Goal: Navigation & Orientation: Find specific page/section

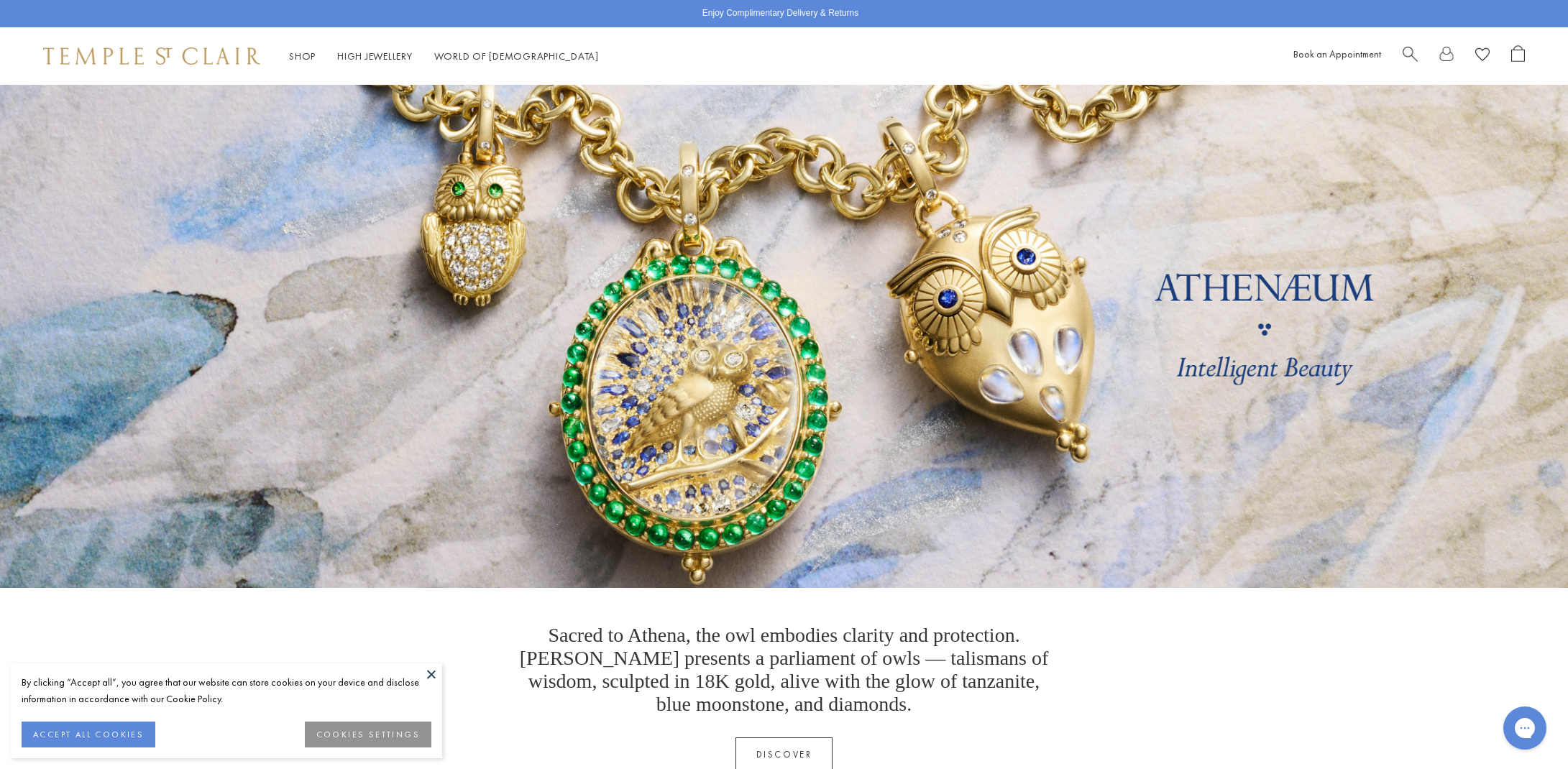
click at [1410, 57] on span "Search" at bounding box center [1410, 53] width 15 height 15
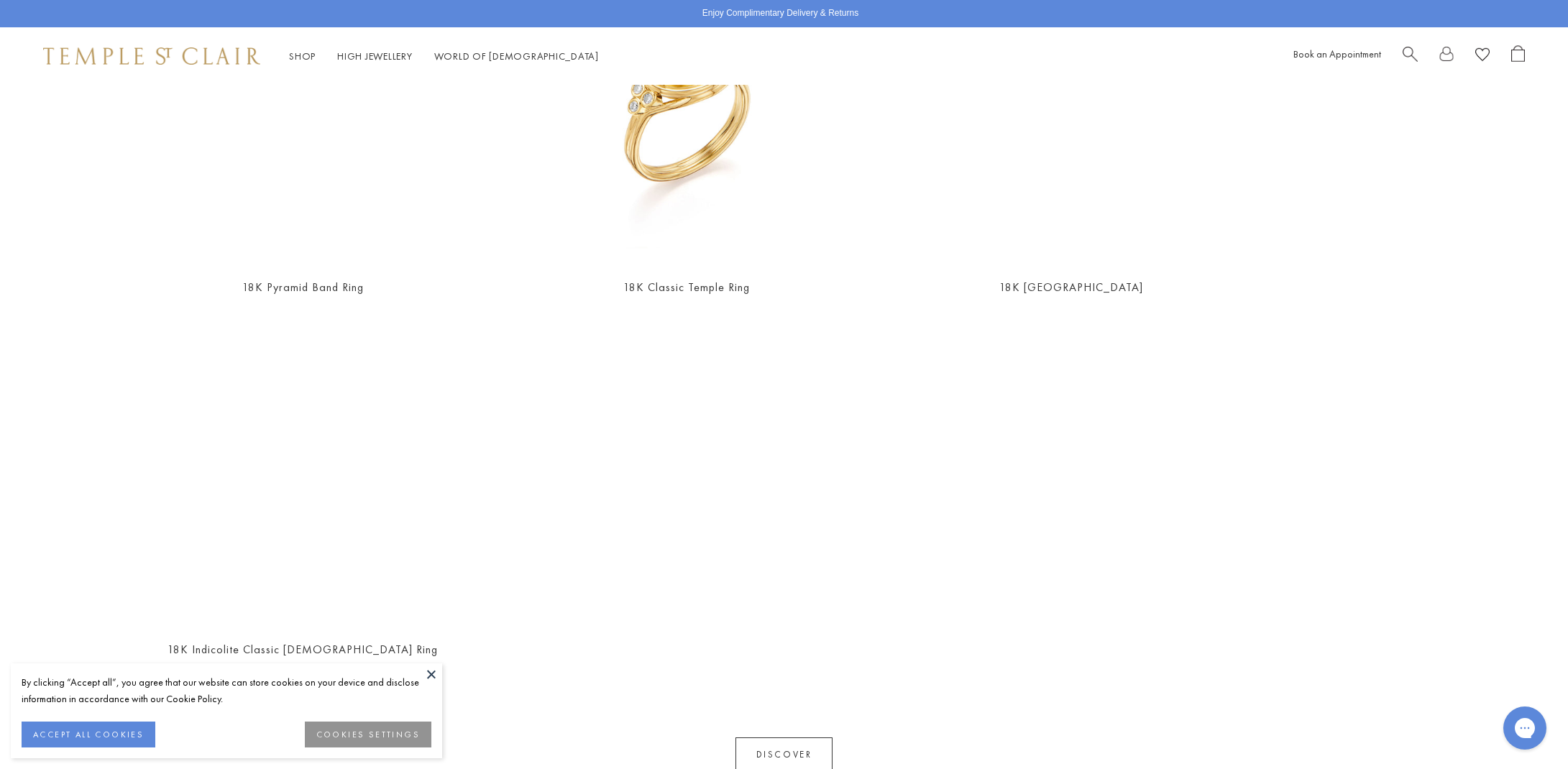
scroll to position [995, 0]
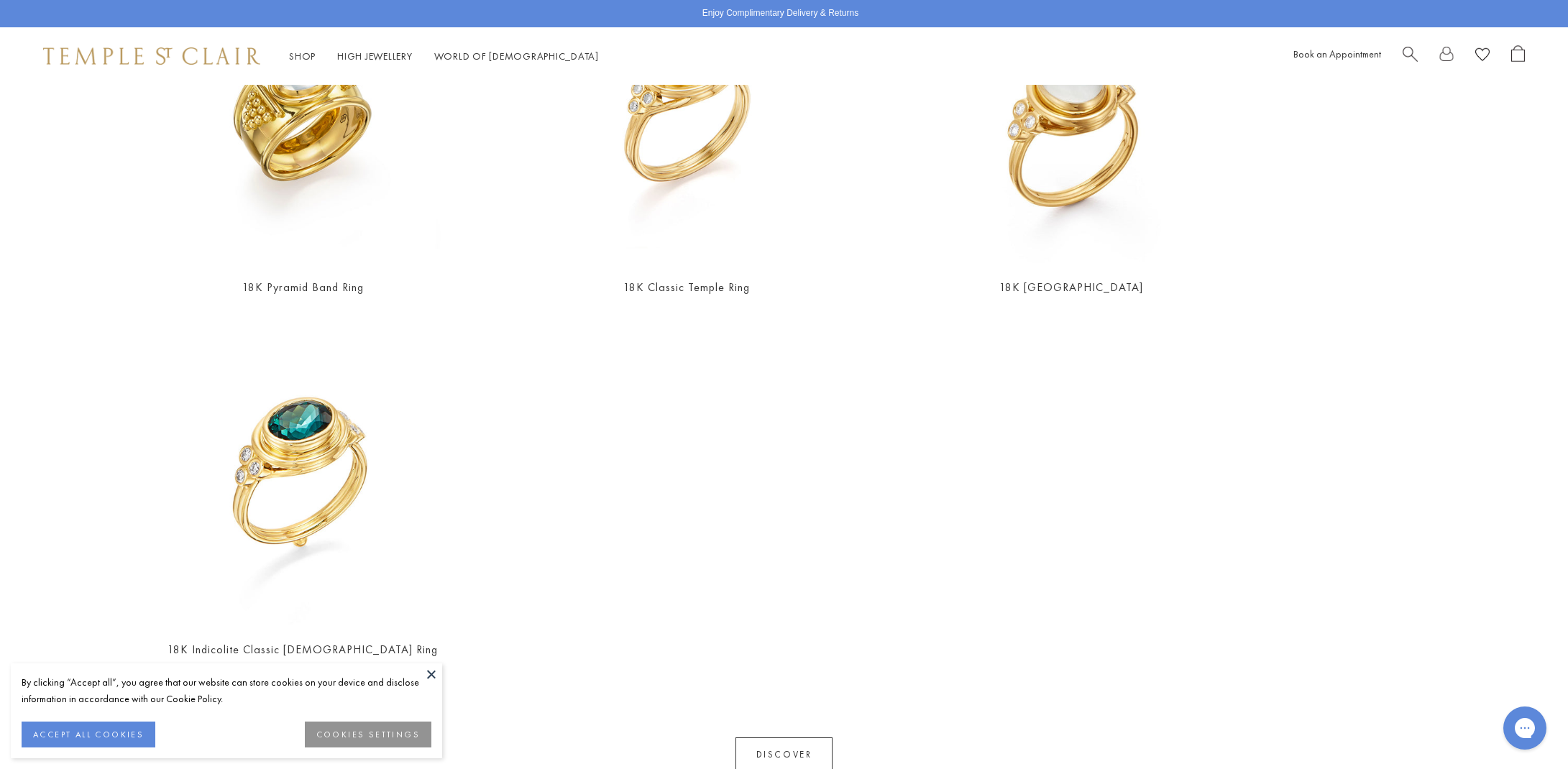
type input "****"
click at [436, 666] on button at bounding box center [431, 674] width 21 height 21
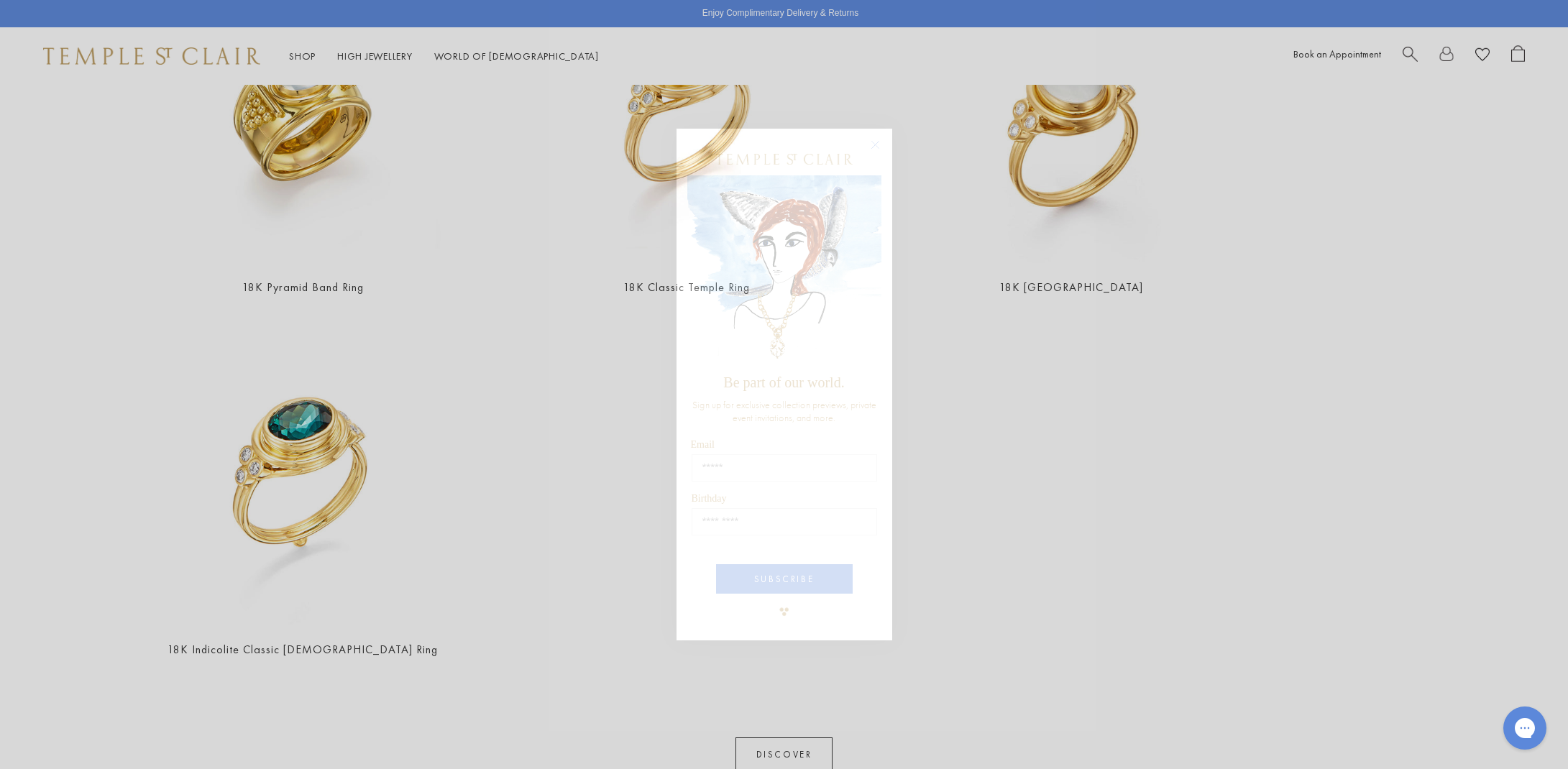
click at [878, 149] on icon "Close dialog" at bounding box center [874, 145] width 7 height 7
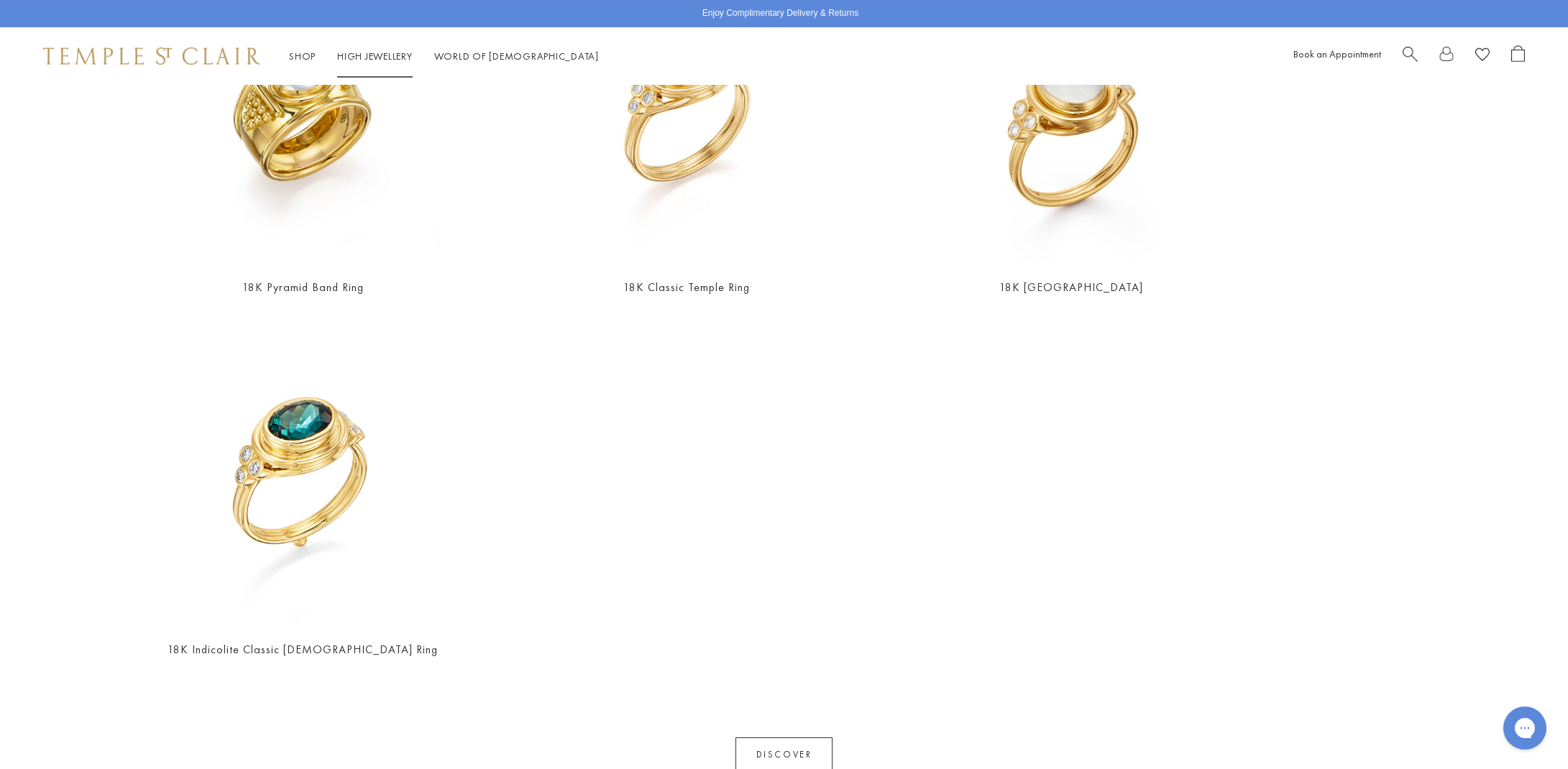
click at [387, 63] on li "High Jewellery High Jewellery" at bounding box center [375, 56] width 76 height 18
click at [396, 54] on link "High Jewellery High Jewellery" at bounding box center [375, 56] width 76 height 13
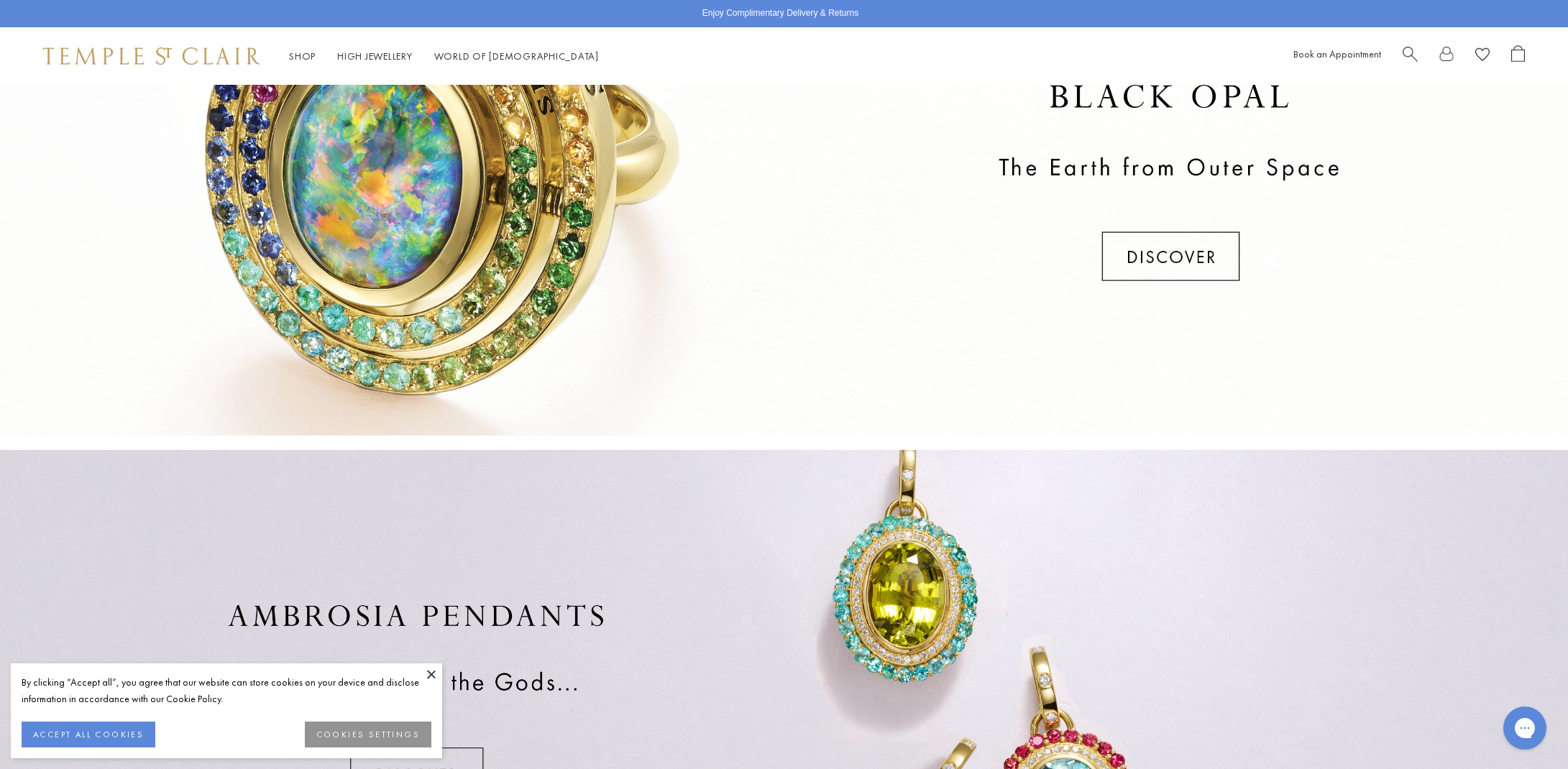
scroll to position [766, 0]
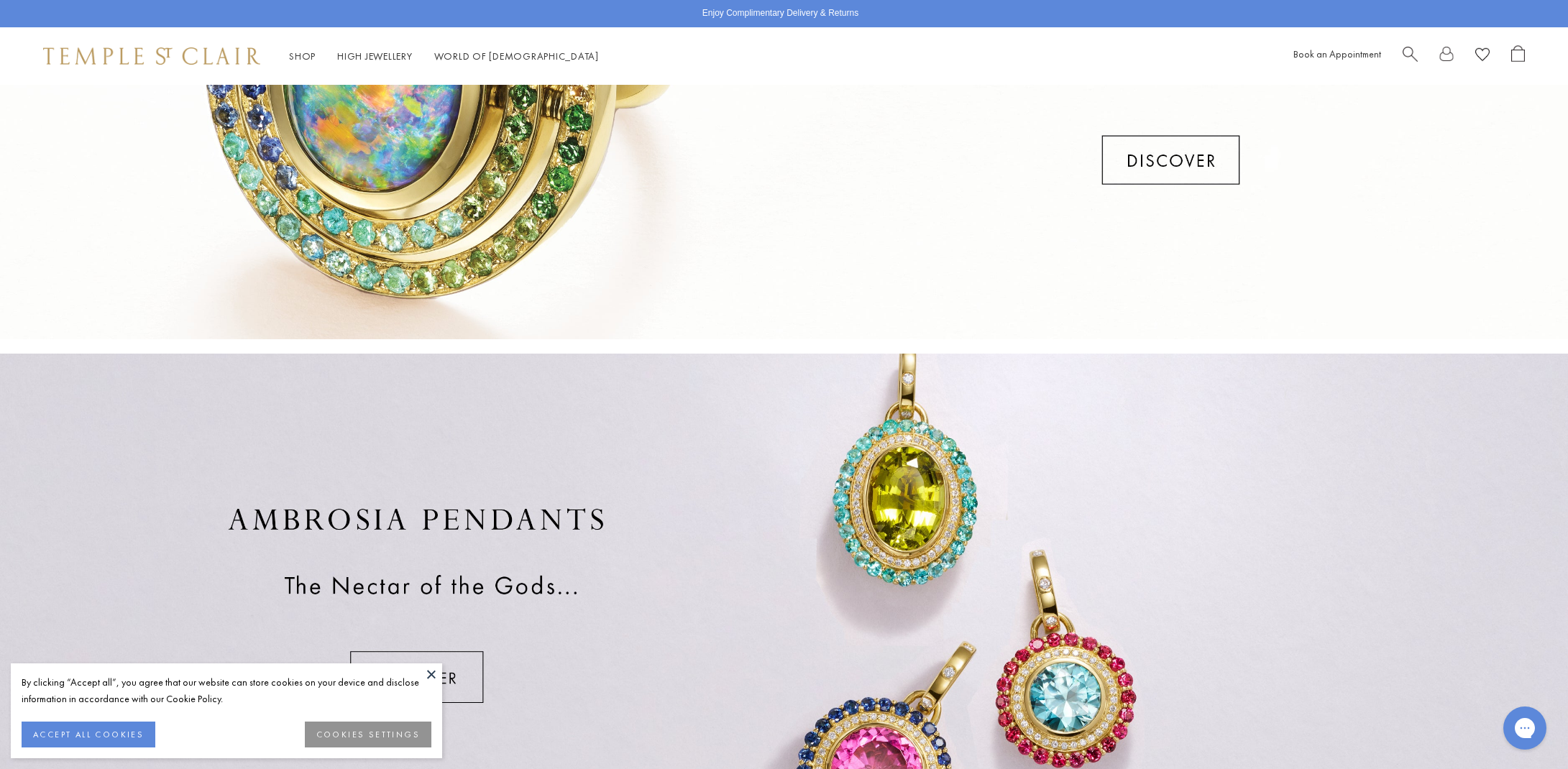
click at [437, 675] on button at bounding box center [431, 674] width 21 height 21
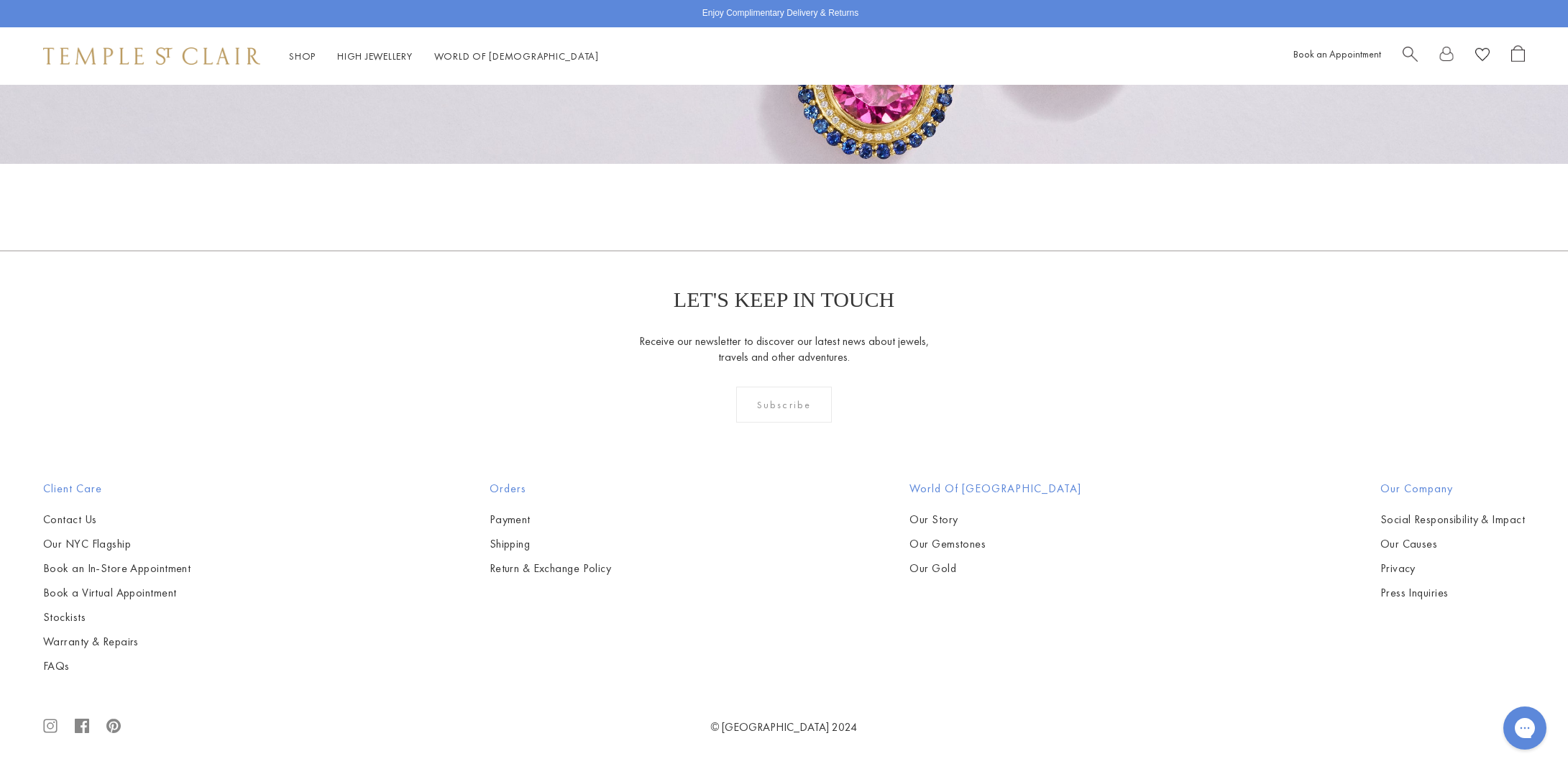
scroll to position [1458, 0]
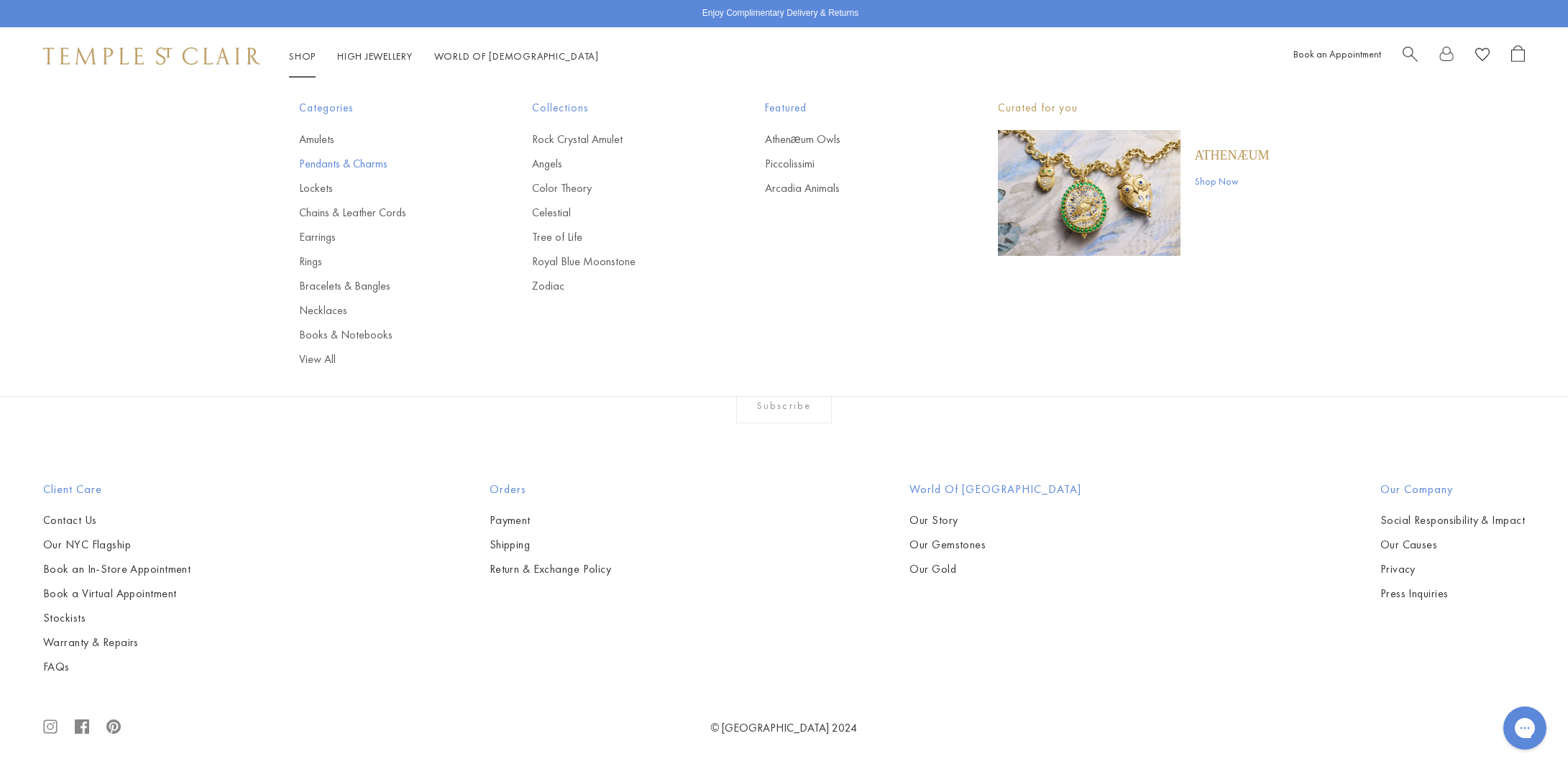
click at [339, 162] on link "Pendants & Charms" at bounding box center [387, 164] width 176 height 16
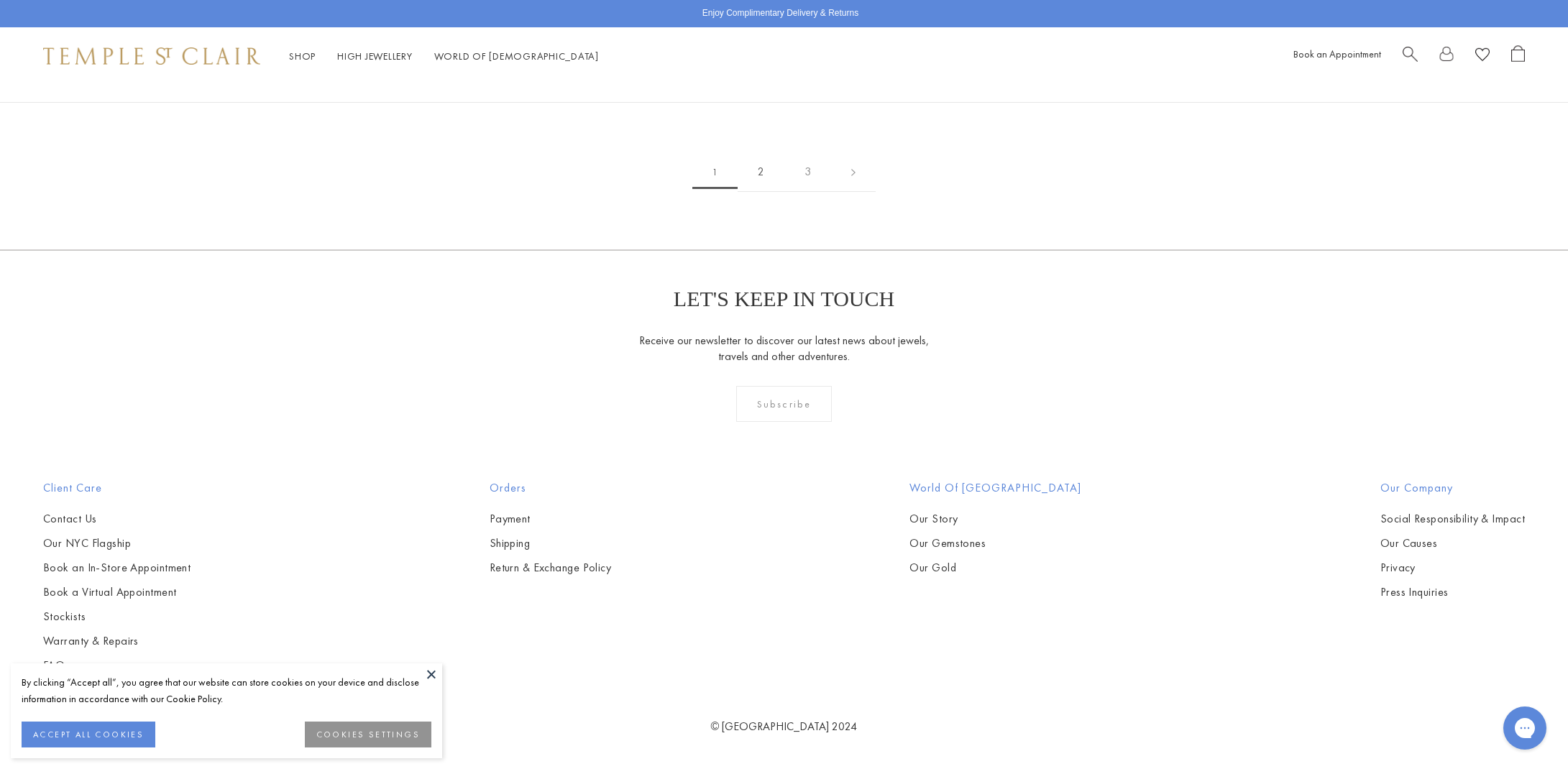
scroll to position [12356, 0]
click at [764, 192] on link "2" at bounding box center [761, 172] width 46 height 39
click at [831, 193] on link "3" at bounding box center [829, 172] width 46 height 39
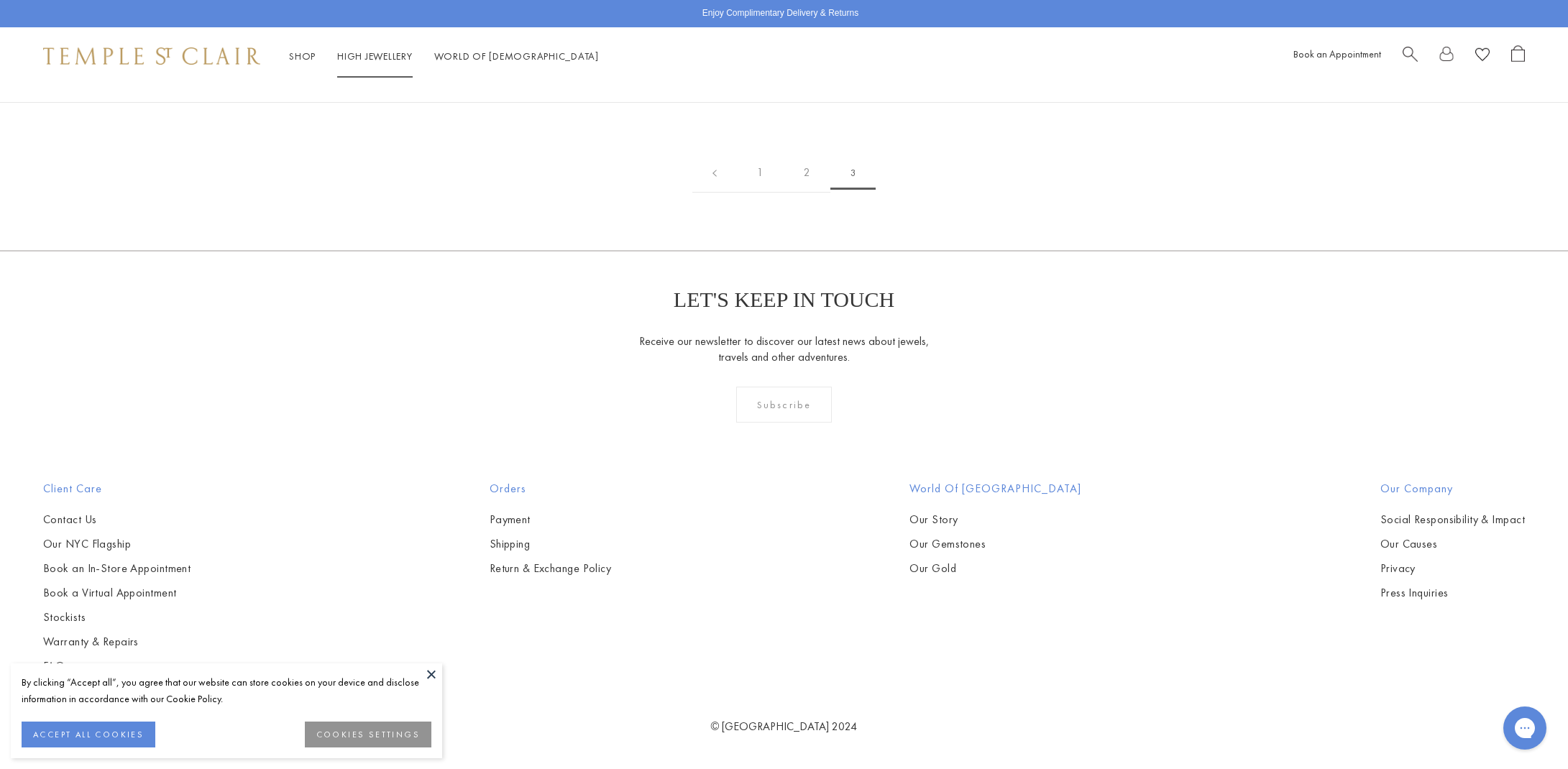
click at [375, 46] on div "Shop Shop Categories Amulets Pendants & Charms Lockets Chains & Leather Cords E…" at bounding box center [784, 56] width 1568 height 57
click at [373, 52] on link "High Jewellery High Jewellery" at bounding box center [375, 56] width 76 height 13
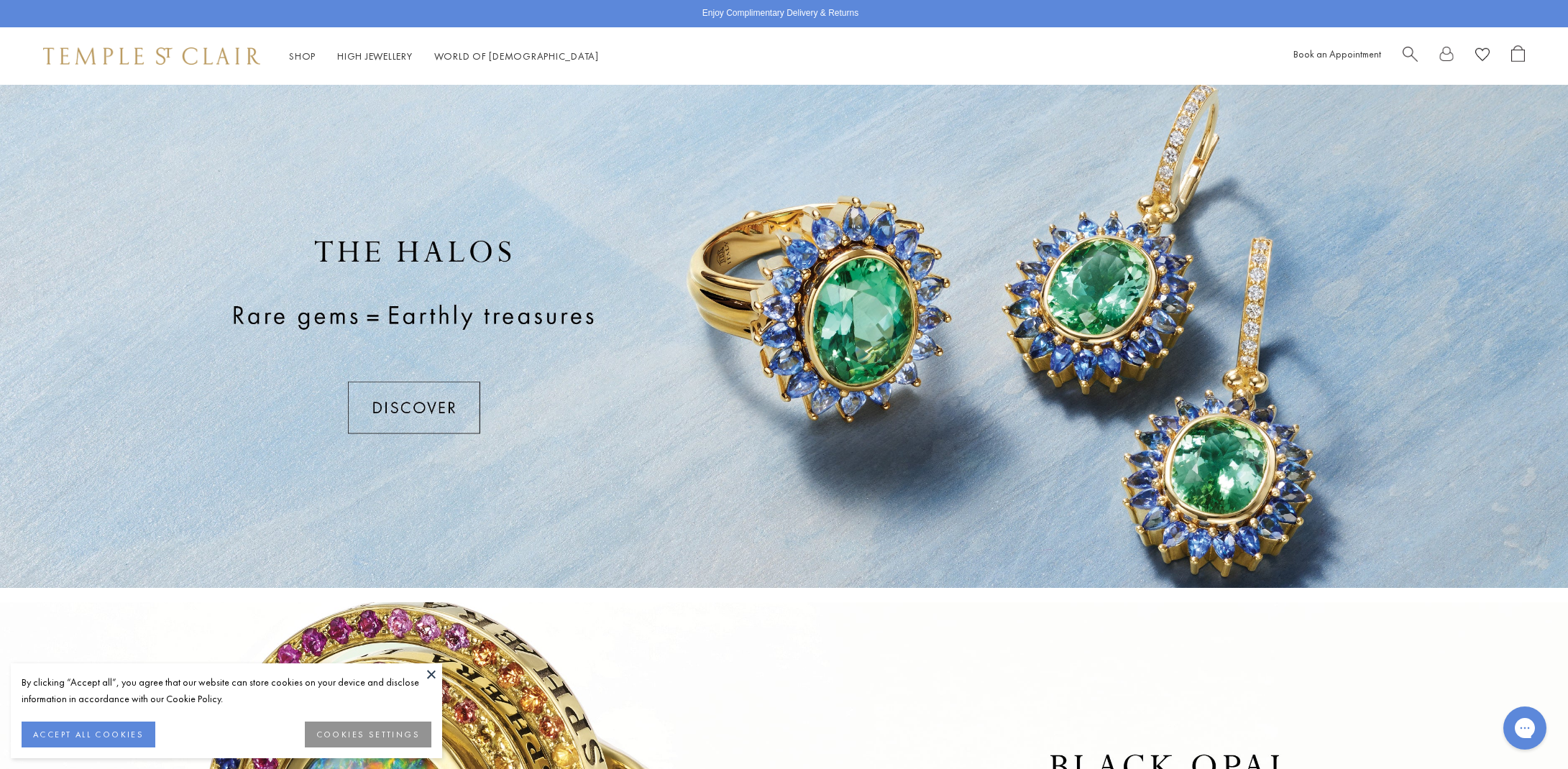
click at [428, 406] on div at bounding box center [784, 336] width 1568 height 503
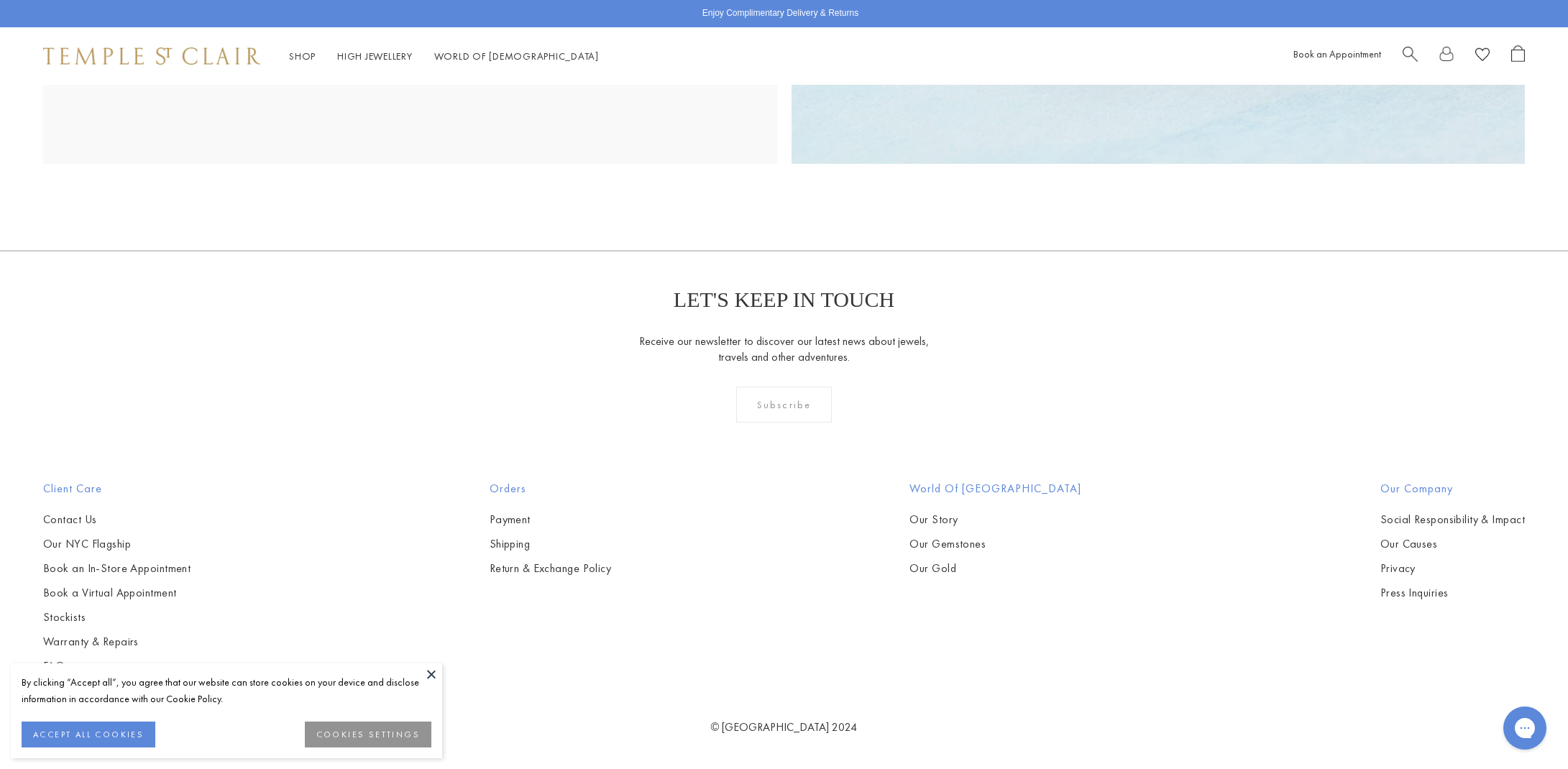
scroll to position [3414, 0]
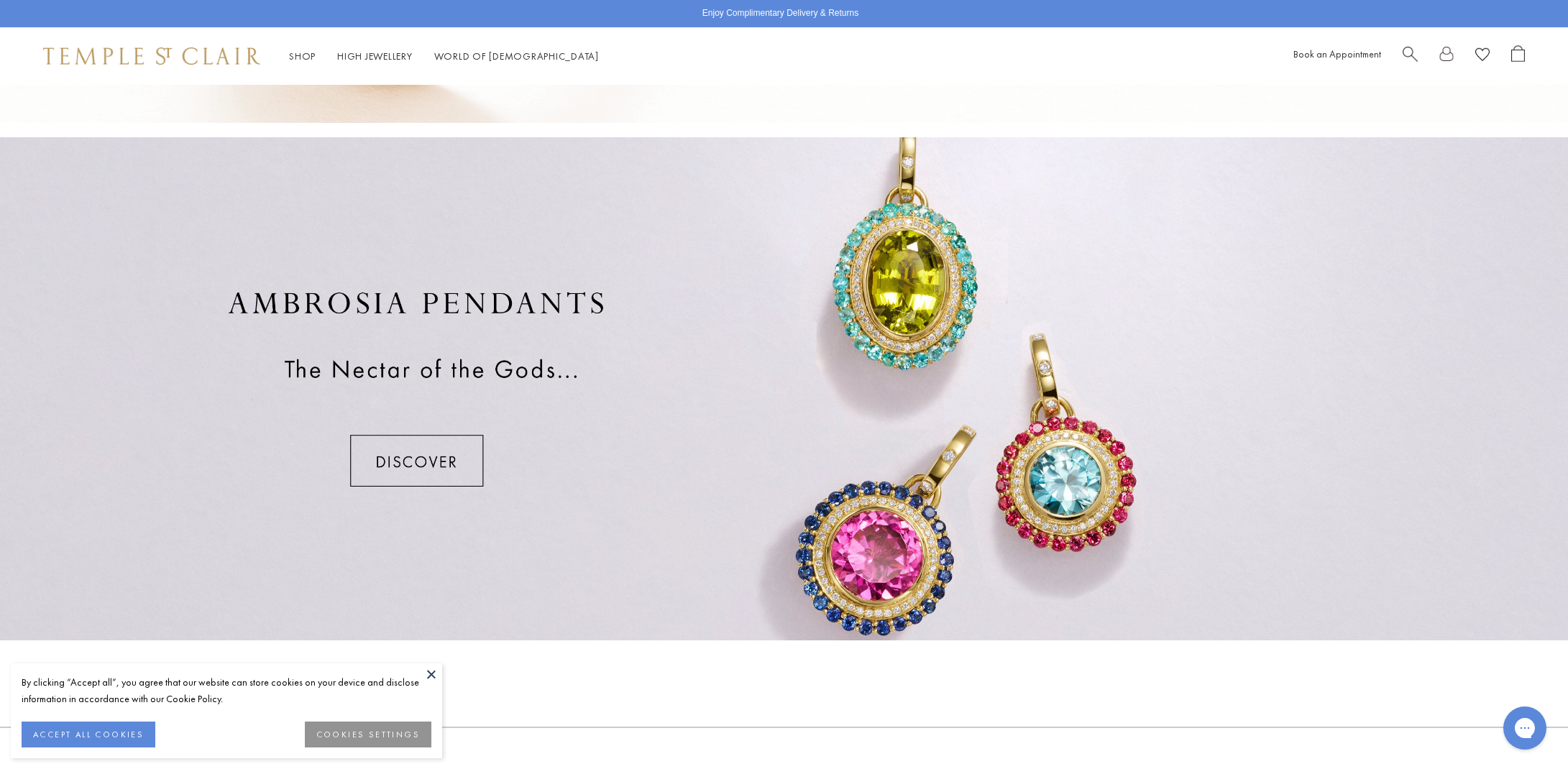
scroll to position [996, 0]
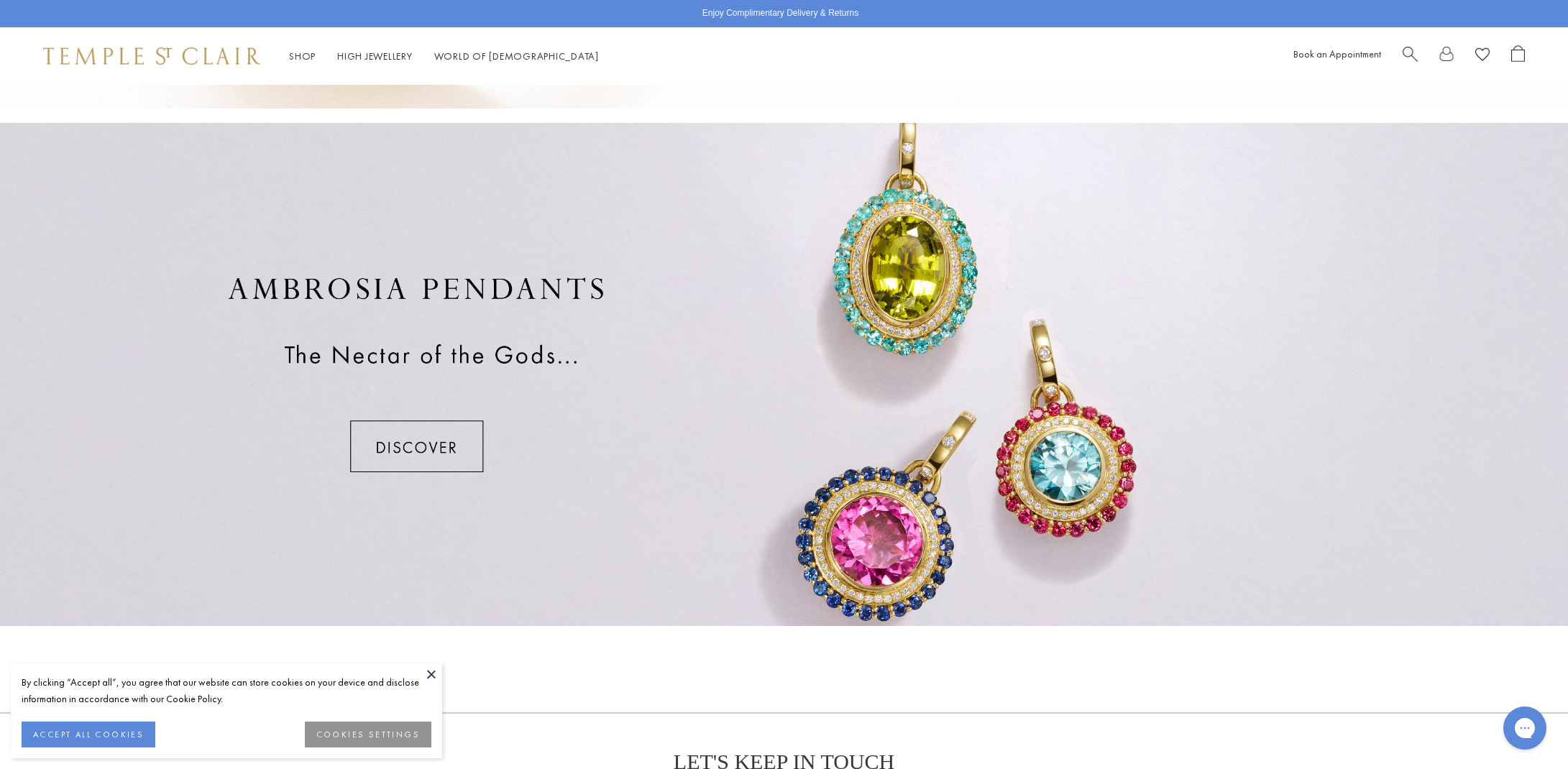
click at [469, 425] on div at bounding box center [784, 374] width 1568 height 503
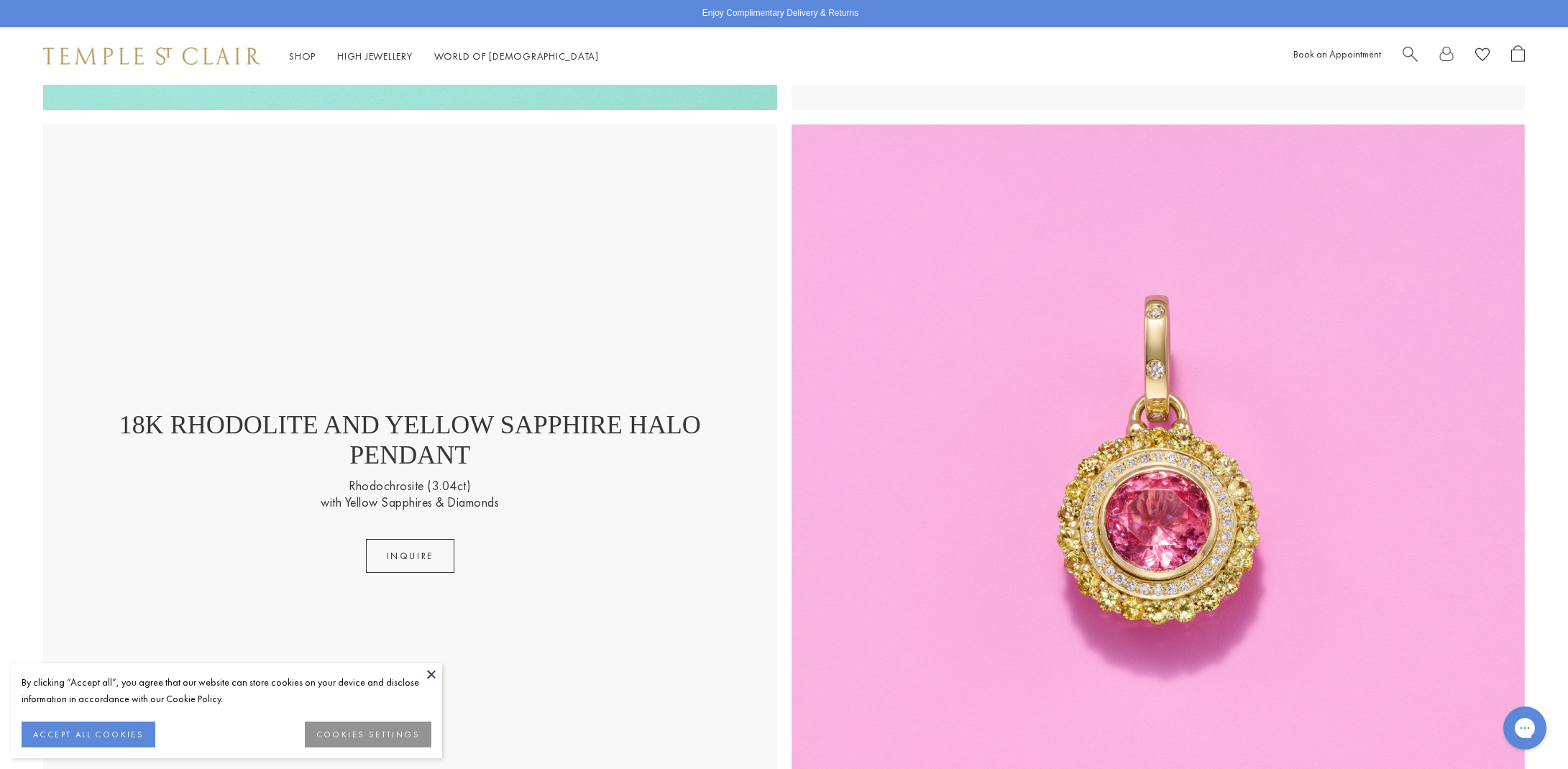
scroll to position [3473, 0]
